Goal: Navigation & Orientation: Find specific page/section

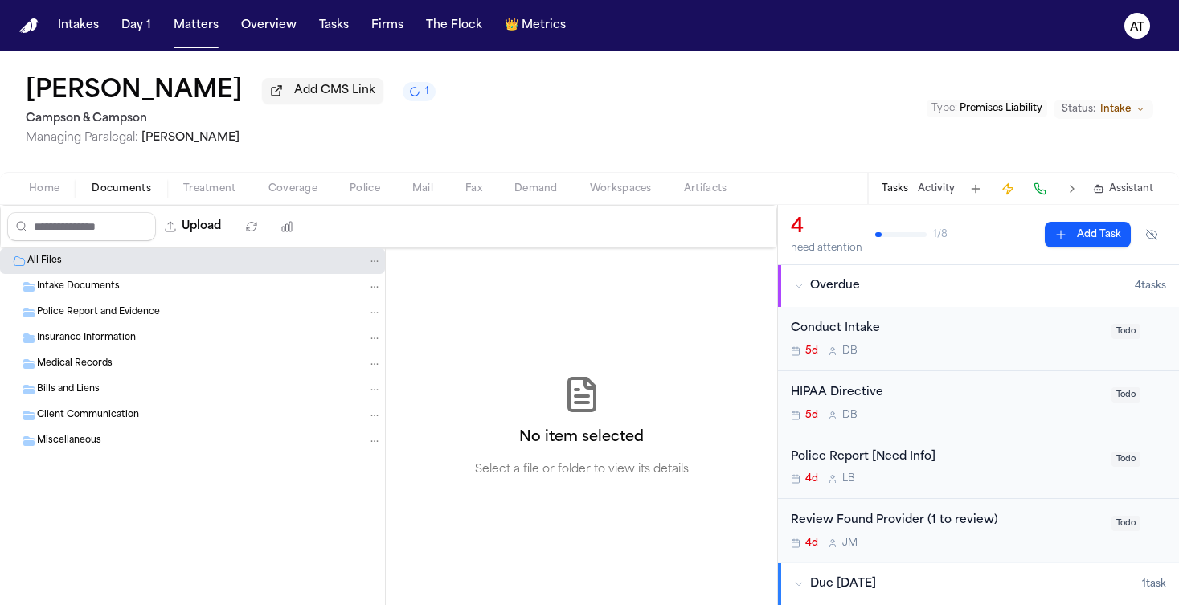
click at [33, 190] on span "Home" at bounding box center [44, 188] width 31 height 13
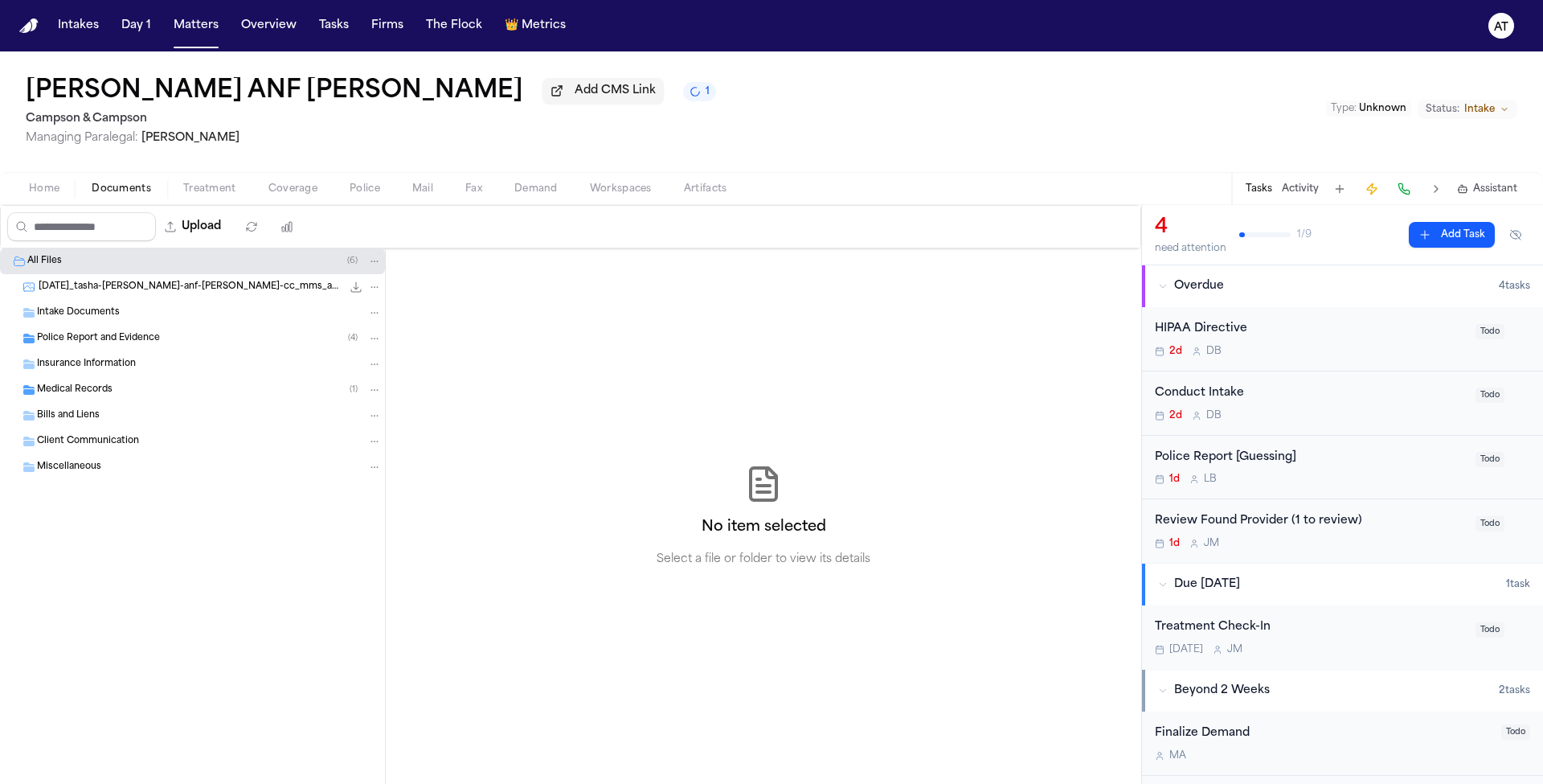
click at [181, 293] on span "2025-09-15_tasha-buskey-anf-elijiah-hoskins-cc_mms_attachment" at bounding box center [190, 287] width 303 height 14
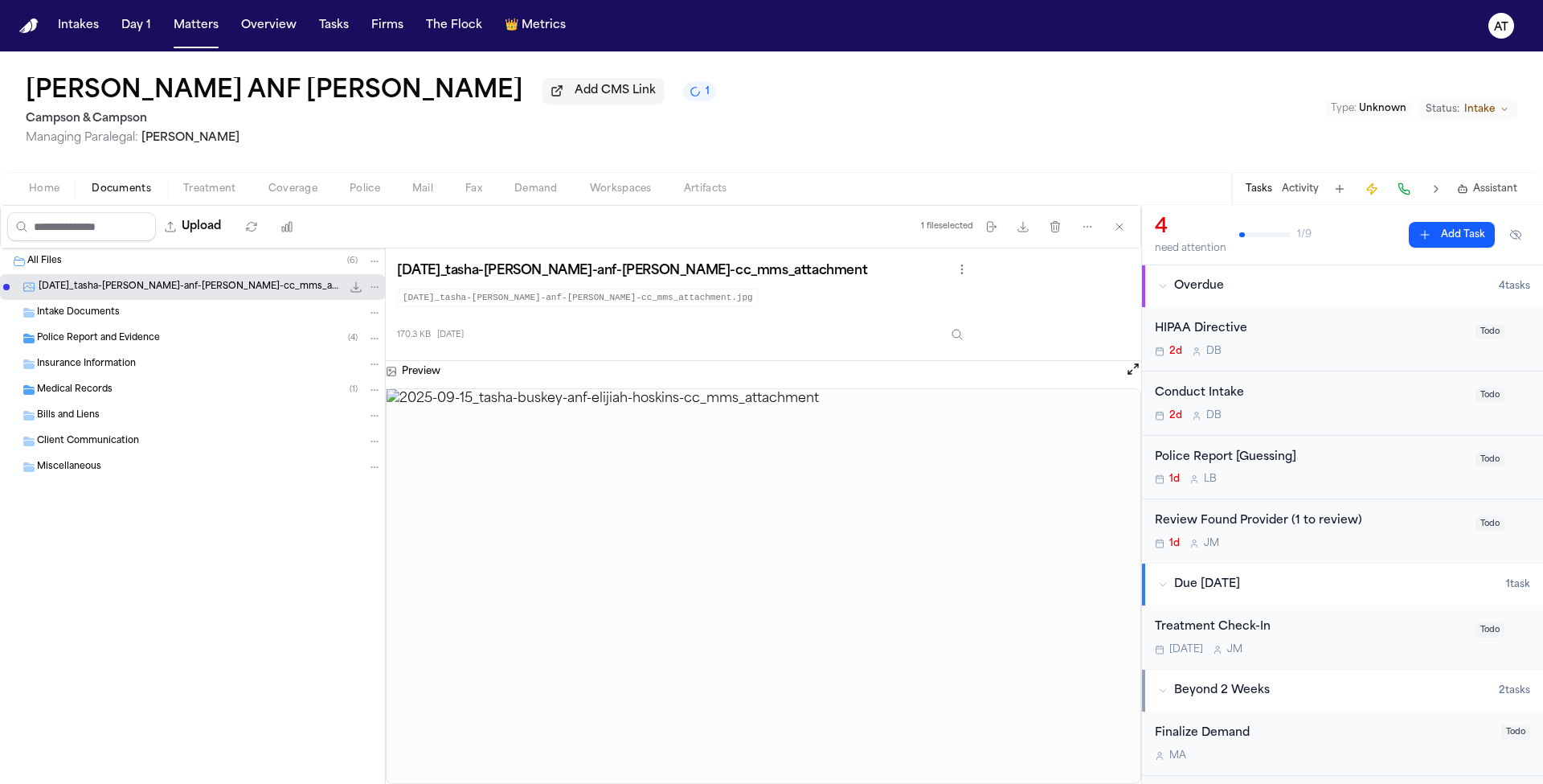
click at [164, 319] on div "Intake Documents" at bounding box center [209, 312] width 345 height 14
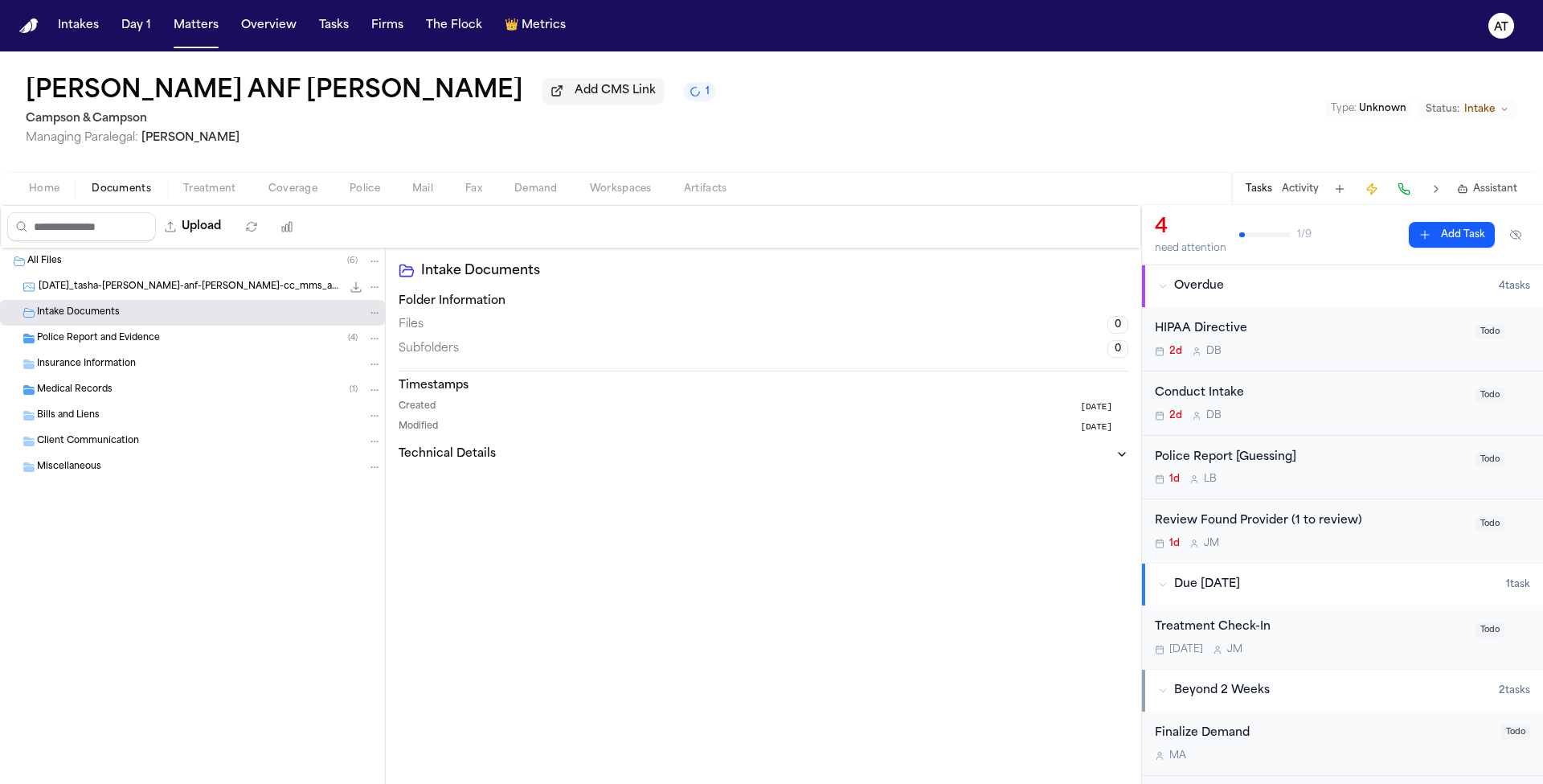
click at [503, 460] on button "Technical Details" at bounding box center [764, 454] width 730 height 16
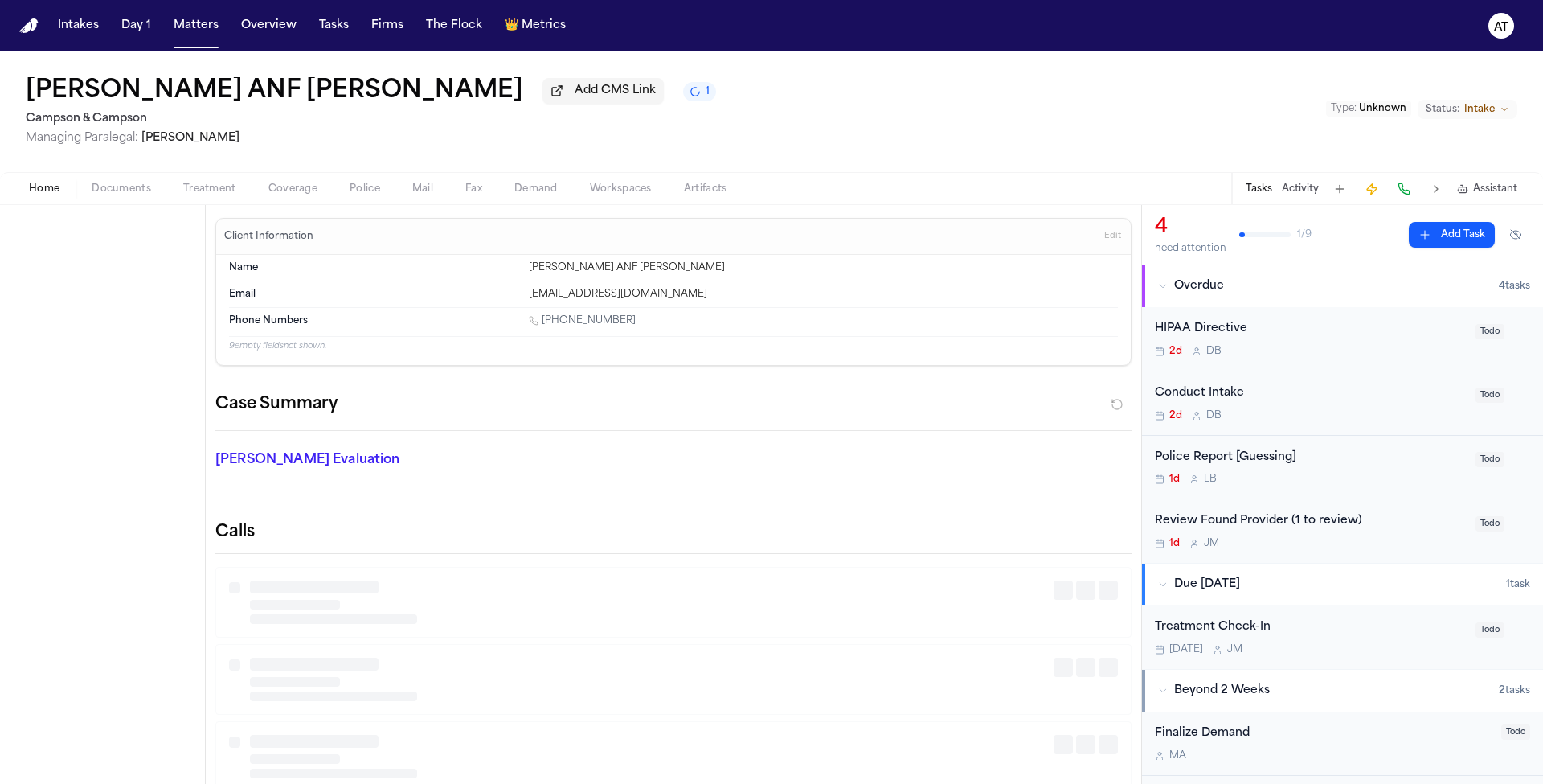
click at [52, 193] on span "Home" at bounding box center [44, 188] width 31 height 13
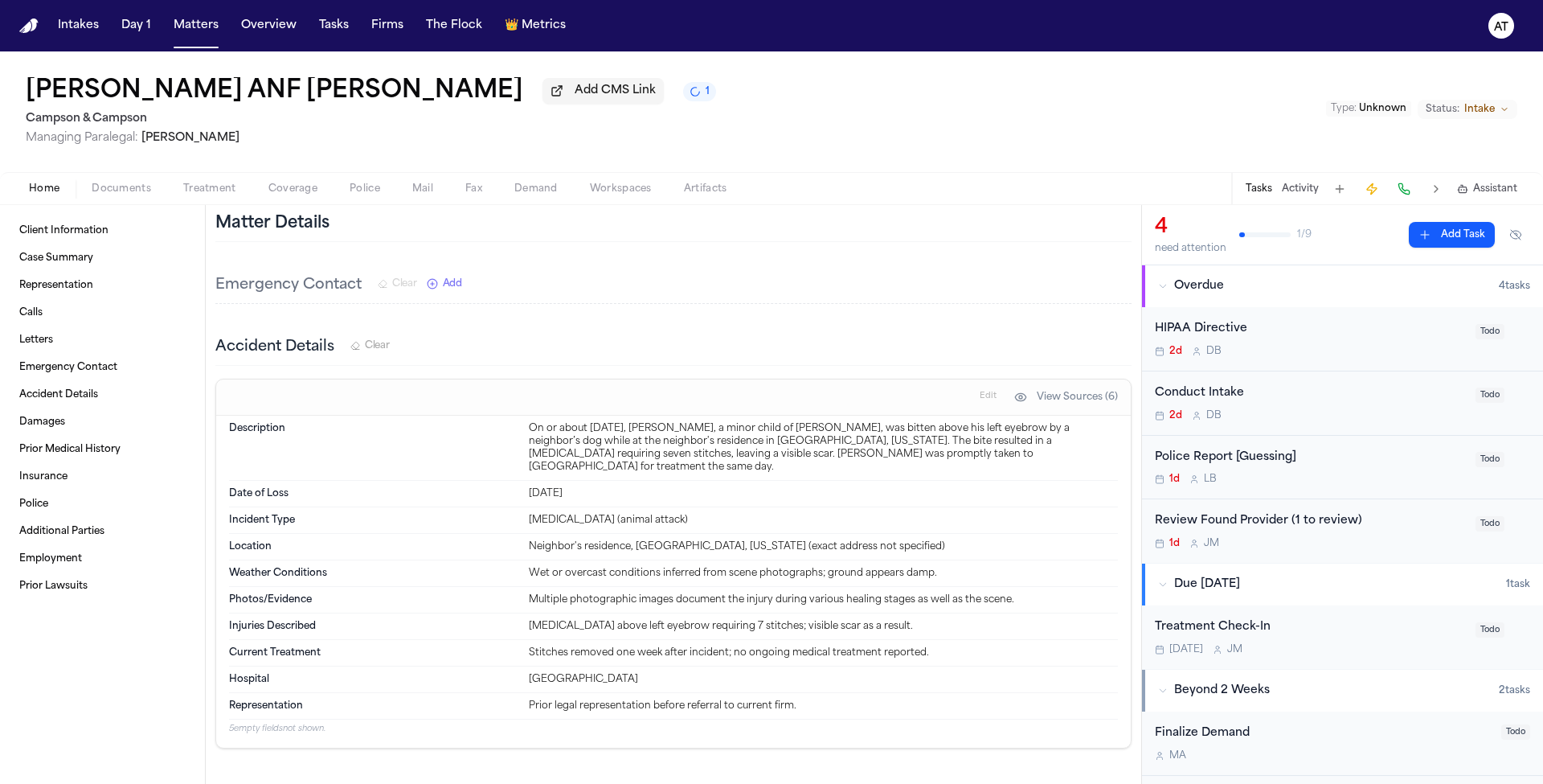
scroll to position [968, 0]
